Goal: Task Accomplishment & Management: Use online tool/utility

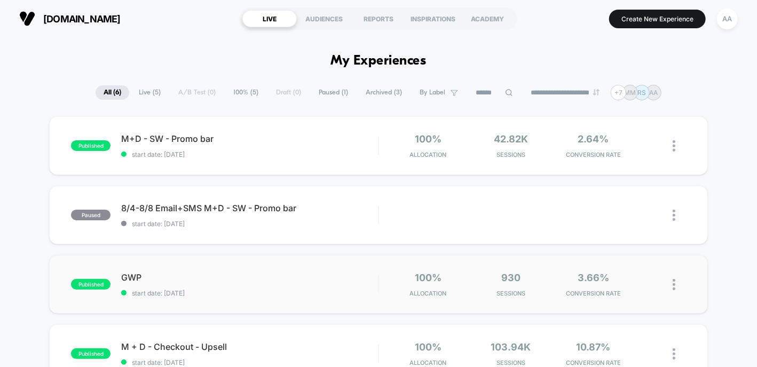
click at [83, 296] on div "published GWP start date: [DATE]" at bounding box center [224, 284] width 307 height 25
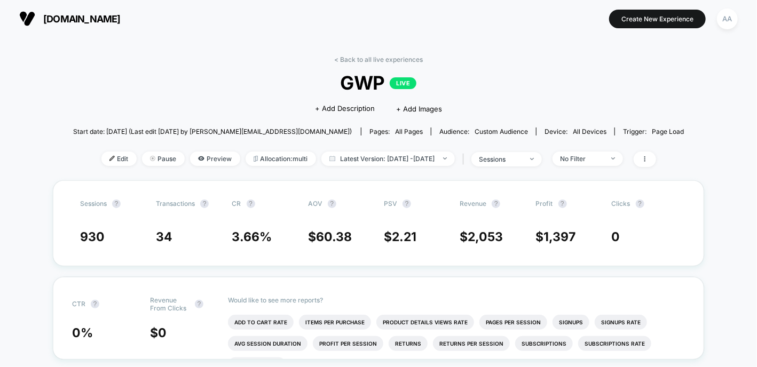
click at [60, 13] on span "[DOMAIN_NAME]" at bounding box center [81, 18] width 77 height 11
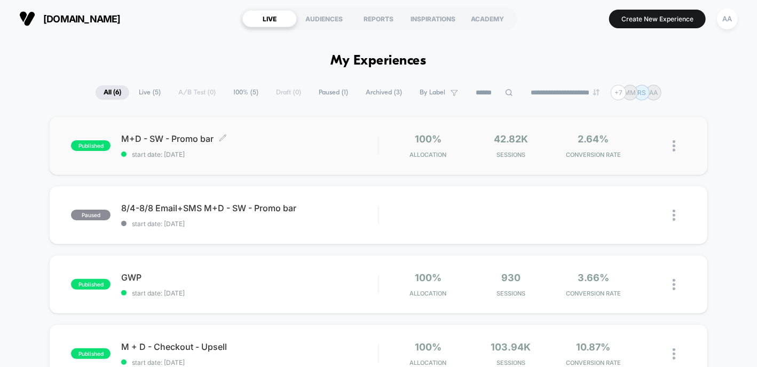
click at [74, 149] on span "published" at bounding box center [90, 145] width 39 height 11
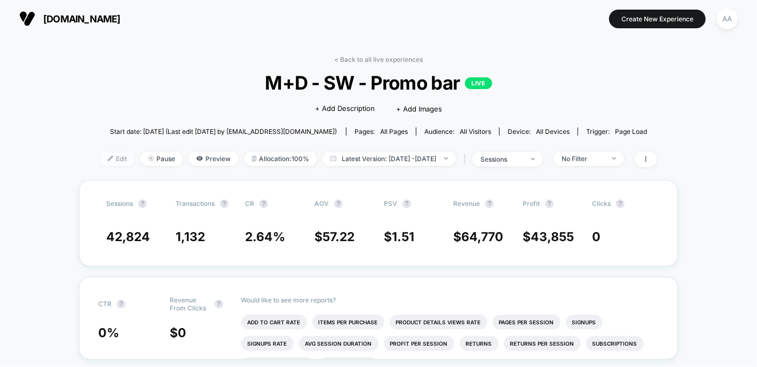
click at [106, 156] on span "Edit" at bounding box center [117, 159] width 35 height 14
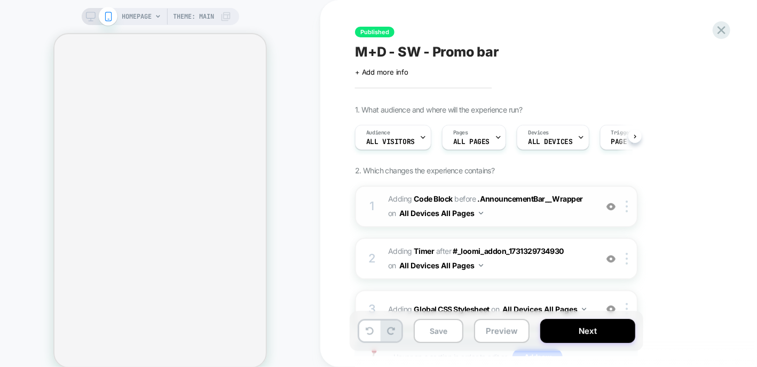
click at [372, 206] on div "1" at bounding box center [372, 206] width 11 height 21
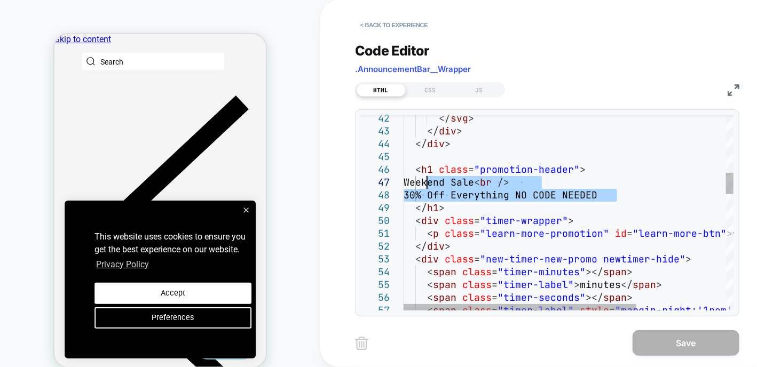
drag, startPoint x: 622, startPoint y: 194, endPoint x: 425, endPoint y: 186, distance: 197.6
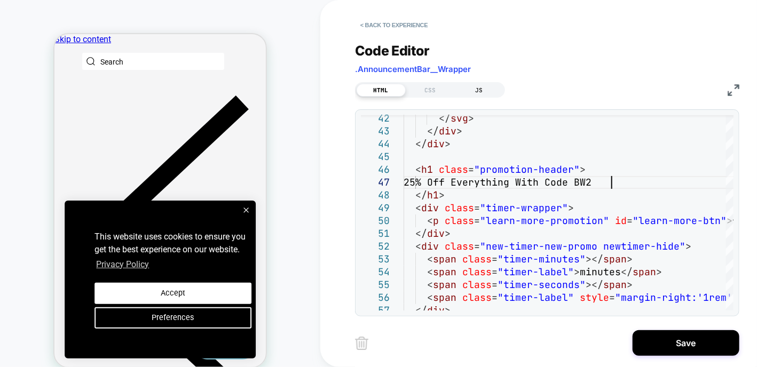
scroll to position [77, 212]
type textarea "**********"
click at [666, 340] on button "Save" at bounding box center [685, 343] width 107 height 26
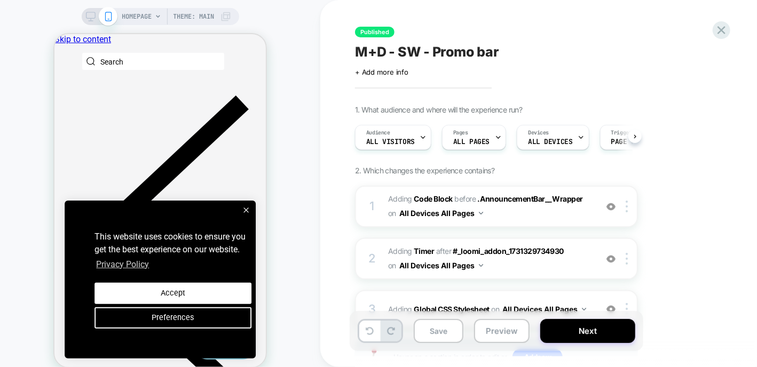
scroll to position [0, 0]
click at [429, 321] on button "Save" at bounding box center [438, 331] width 50 height 24
click at [440, 329] on button "Save" at bounding box center [438, 331] width 50 height 24
click at [581, 335] on button "Next" at bounding box center [587, 331] width 95 height 24
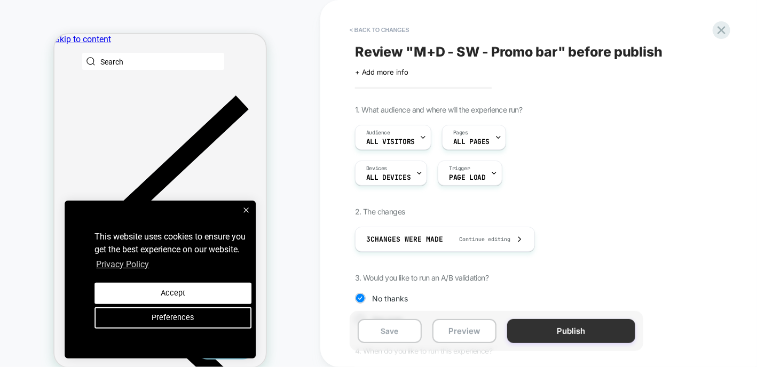
click at [578, 327] on button "Publish" at bounding box center [571, 331] width 128 height 24
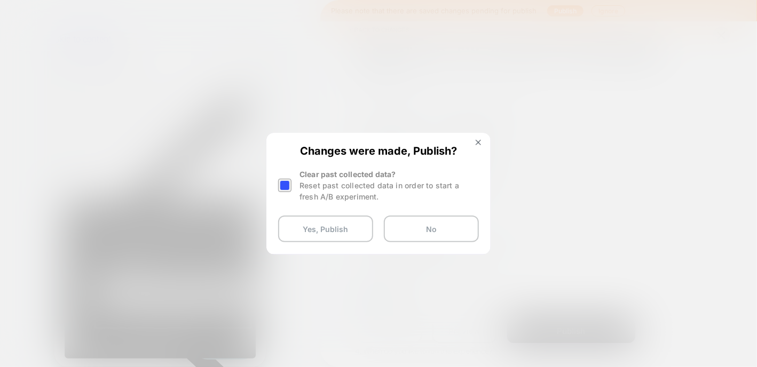
click at [274, 182] on div "Changes were made, Publish? Clear past collected data? Reset past collected dat…" at bounding box center [378, 193] width 222 height 119
click at [284, 184] on div at bounding box center [284, 185] width 13 height 13
click at [318, 225] on button "Yes, Publish" at bounding box center [325, 229] width 95 height 27
